Goal: Check status: Check status

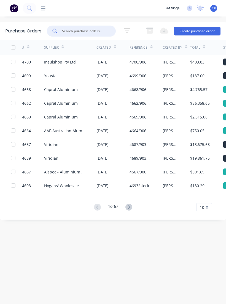
click at [13, 8] on img at bounding box center [14, 8] width 8 height 8
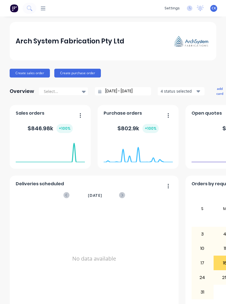
click at [42, 8] on icon at bounding box center [43, 8] width 5 height 4
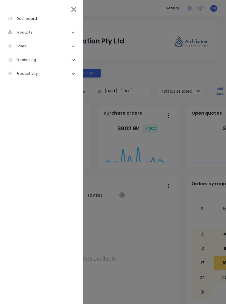
click at [49, 57] on li "purchasing" at bounding box center [41, 60] width 74 height 14
click at [50, 70] on li "Purchase Orders" at bounding box center [43, 74] width 69 height 14
click at [38, 73] on div "Purchase Orders" at bounding box center [31, 73] width 38 height 5
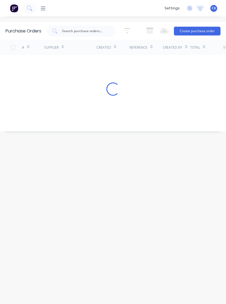
click at [83, 32] on input "text" at bounding box center [84, 31] width 46 height 6
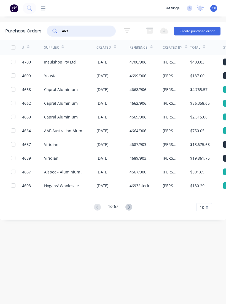
type input "4694"
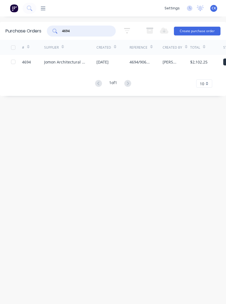
click at [69, 59] on div "Jomon Architectural Hardware Pty Ltd" at bounding box center [64, 62] width 41 height 6
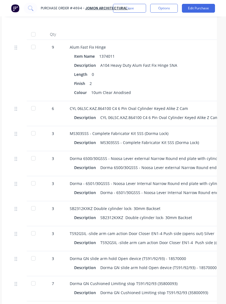
scroll to position [153, 3]
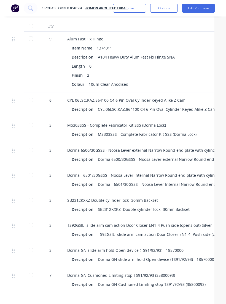
click at [71, 141] on div "MS303SSS - Complete Fabricator Kit SSS (Dorma Lock) Description MS303SSS - Comp…" at bounding box center [187, 130] width 248 height 25
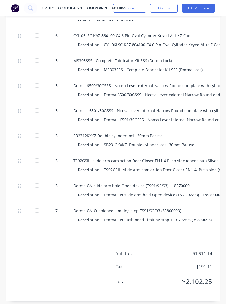
click at [74, 179] on div "TS92GSIL -slide arm cam action Door Closer EN1-4 Push side (opens out) Silver D…" at bounding box center [193, 166] width 248 height 25
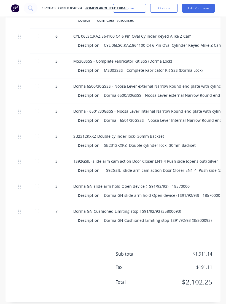
scroll to position [224, 0]
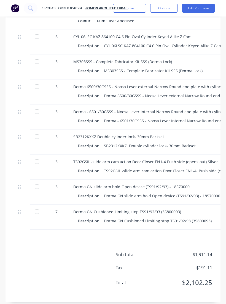
click at [40, 215] on div at bounding box center [36, 211] width 11 height 11
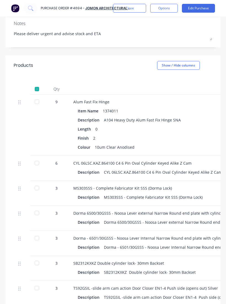
scroll to position [99, 0]
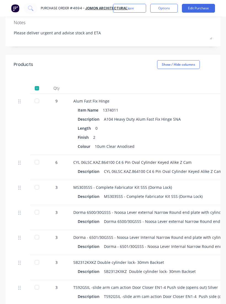
click at [41, 86] on div at bounding box center [36, 88] width 11 height 11
click at [38, 84] on div at bounding box center [36, 88] width 11 height 11
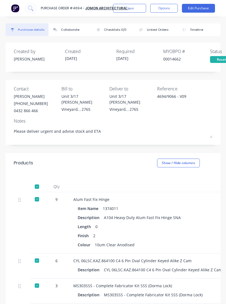
scroll to position [0, 0]
click at [139, 8] on button "Close" at bounding box center [129, 8] width 33 height 9
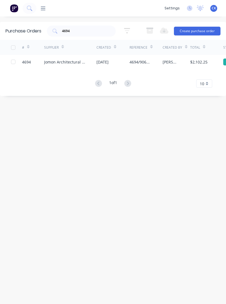
scroll to position [9, 0]
click at [74, 59] on div "Jomon Architectural Hardware Pty Ltd" at bounding box center [64, 62] width 41 height 6
click at [53, 59] on div "Jomon Architectural Hardware Pty Ltd" at bounding box center [64, 62] width 41 height 6
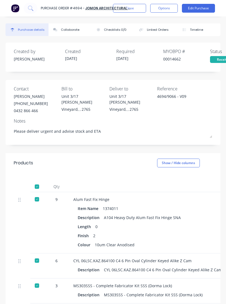
type textarea "x"
